Goal: Task Accomplishment & Management: Manage account settings

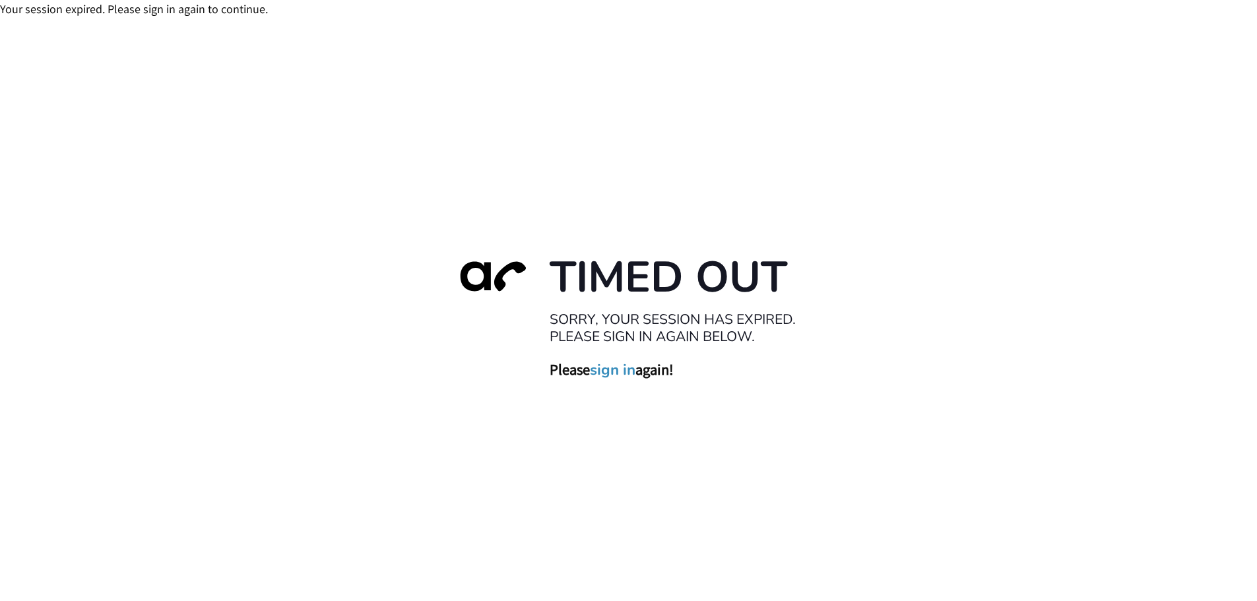
click at [613, 372] on link "sign in" at bounding box center [613, 369] width 46 height 18
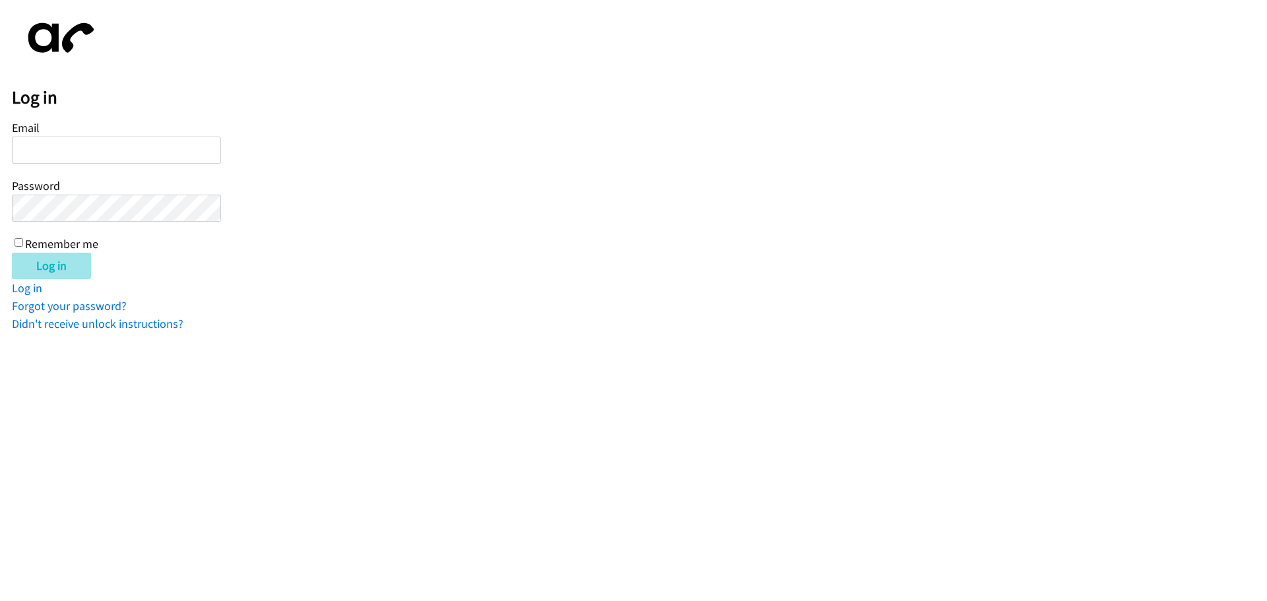
type input "[PERSON_NAME][EMAIL_ADDRESS][DOMAIN_NAME]"
click at [76, 265] on input "Log in" at bounding box center [51, 266] width 79 height 26
